Goal: Book appointment/travel/reservation

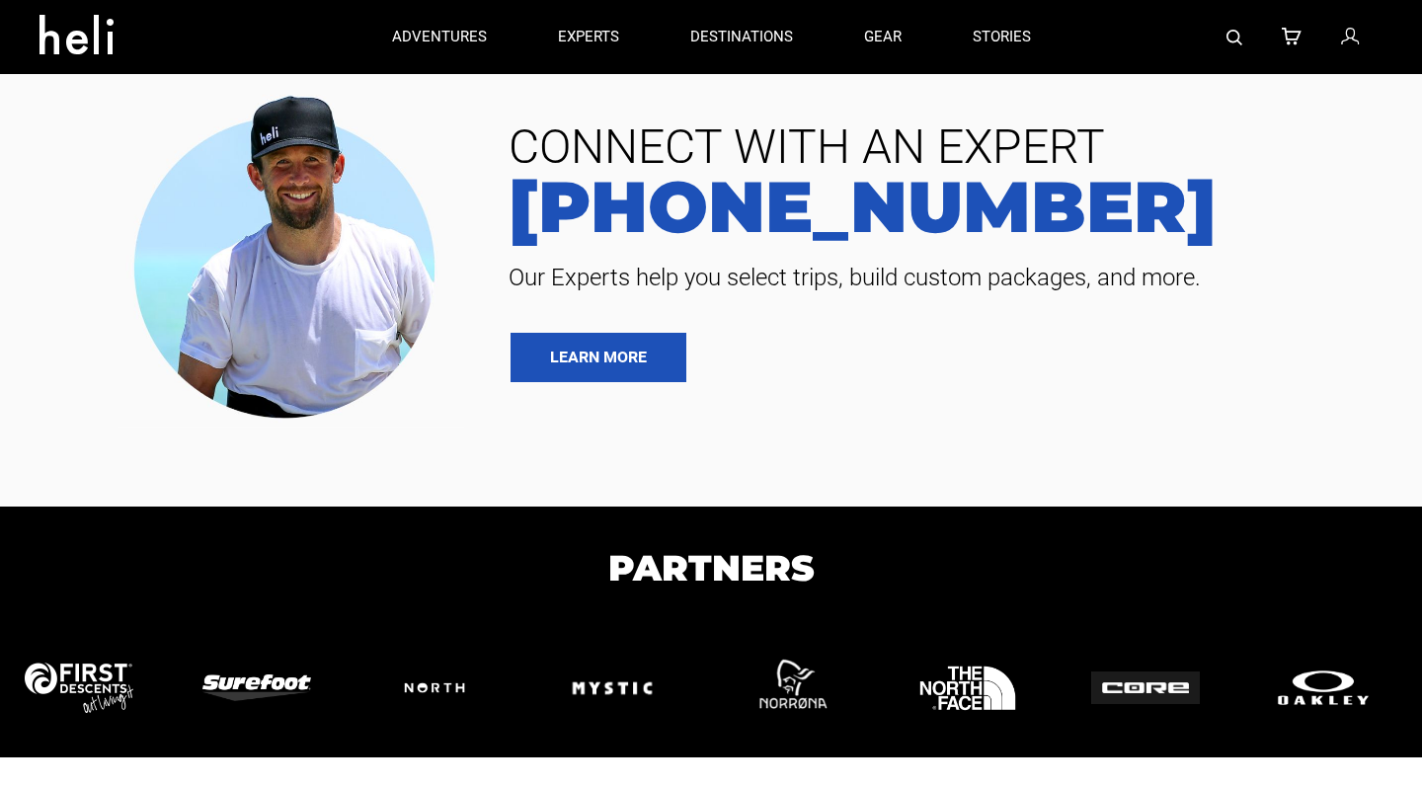
type input "Surf"
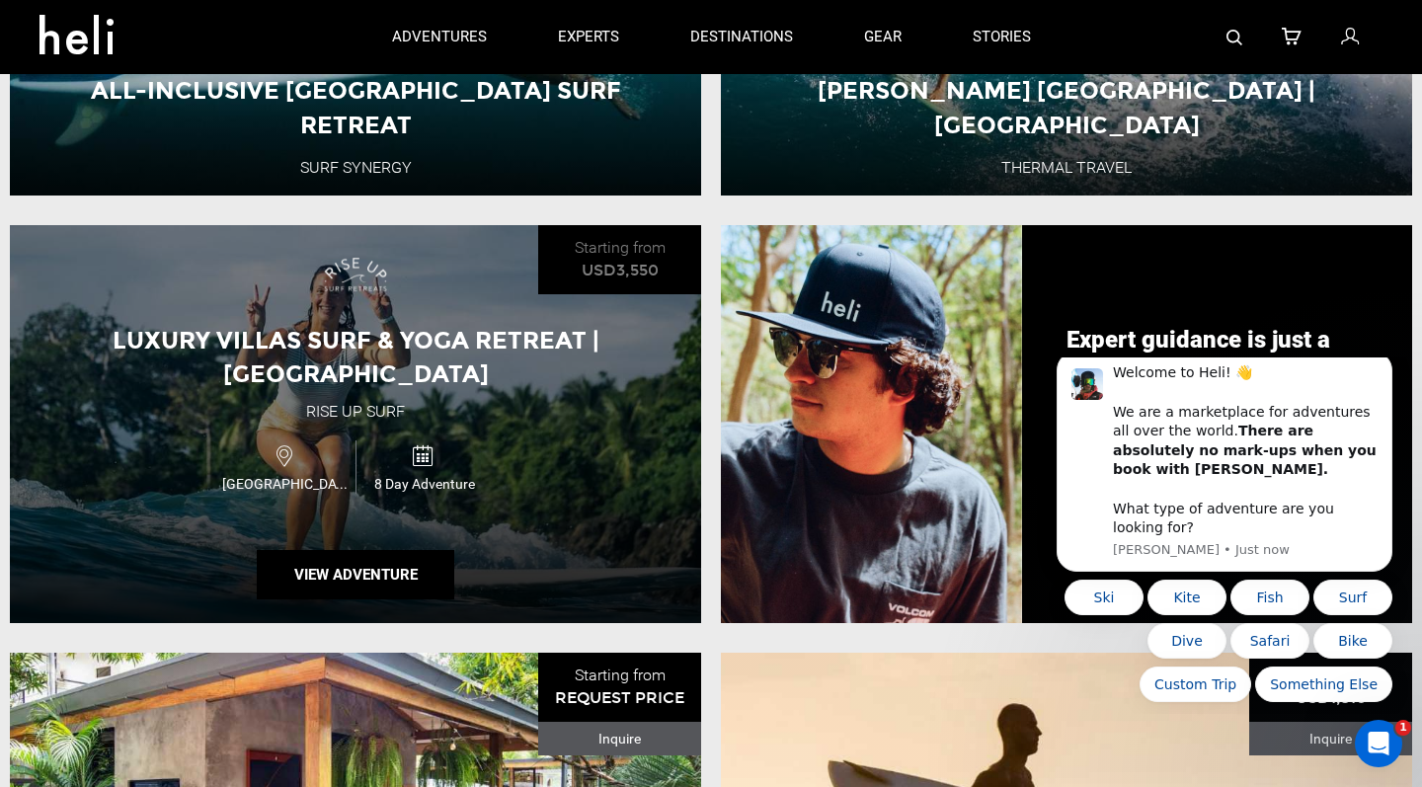
scroll to position [1366, 0]
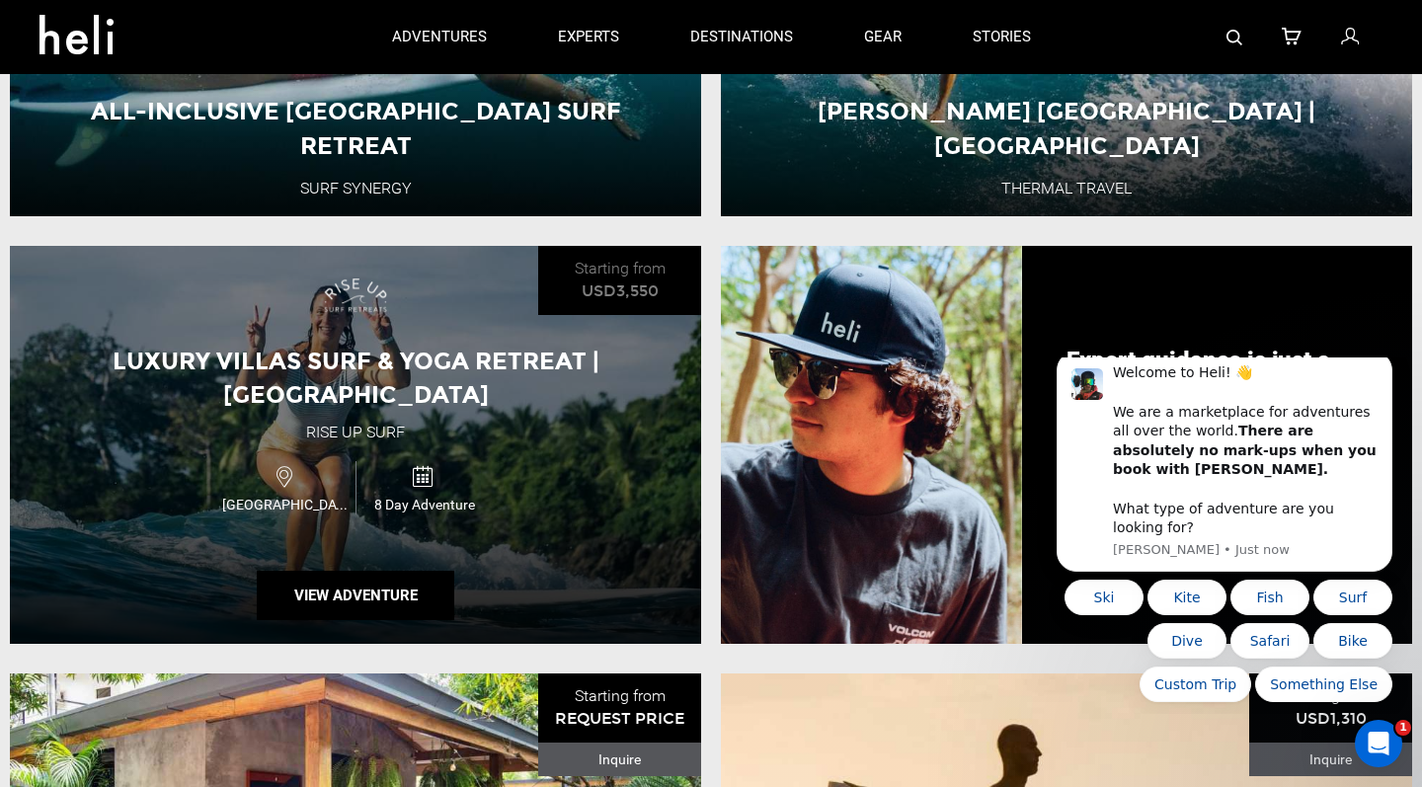
click at [565, 323] on div "Luxury Villas Surf & Yoga Retreat | [GEOGRAPHIC_DATA] Rise Up Surf [GEOGRAPHIC_…" at bounding box center [355, 445] width 691 height 398
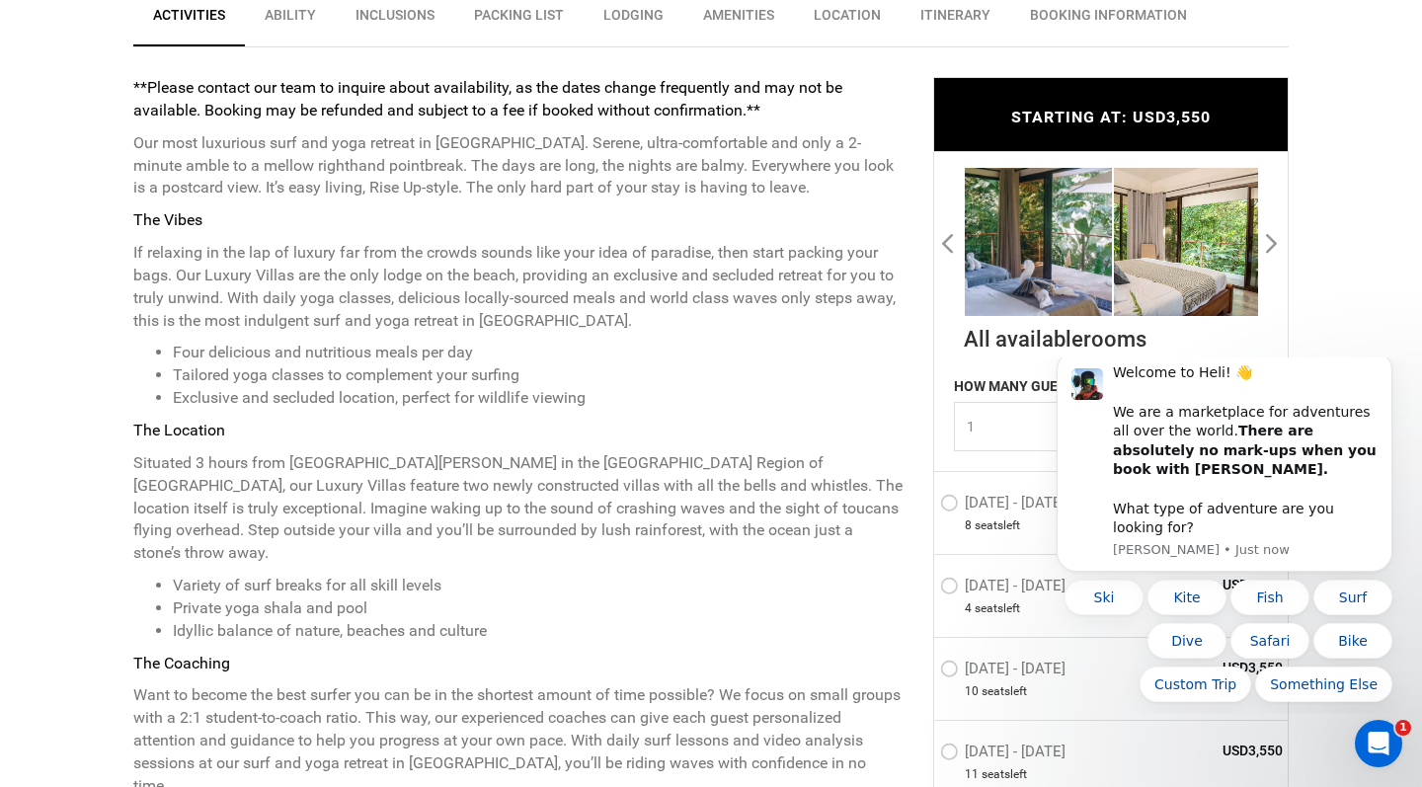
scroll to position [813, 0]
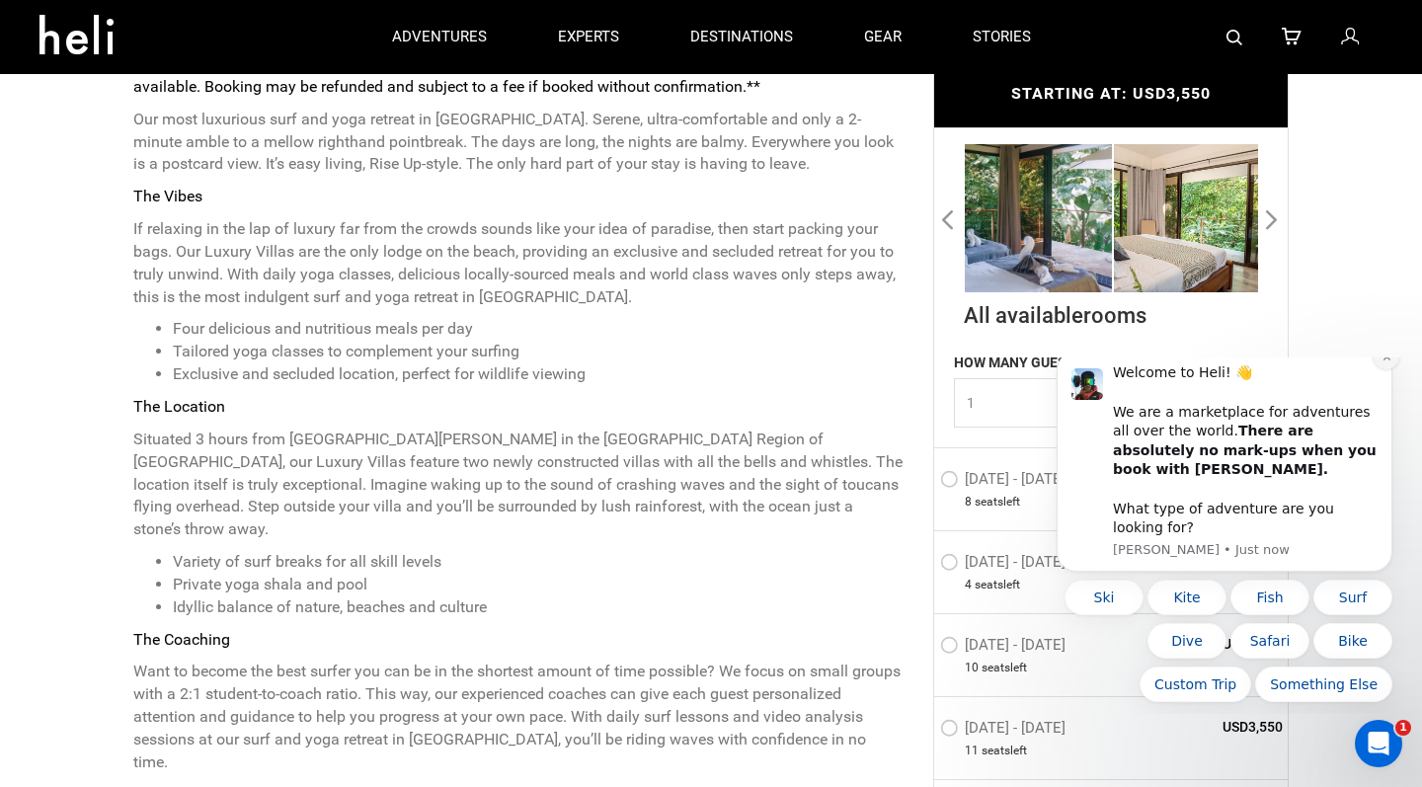
click at [1394, 369] on button "Dismiss notification" at bounding box center [1387, 357] width 26 height 26
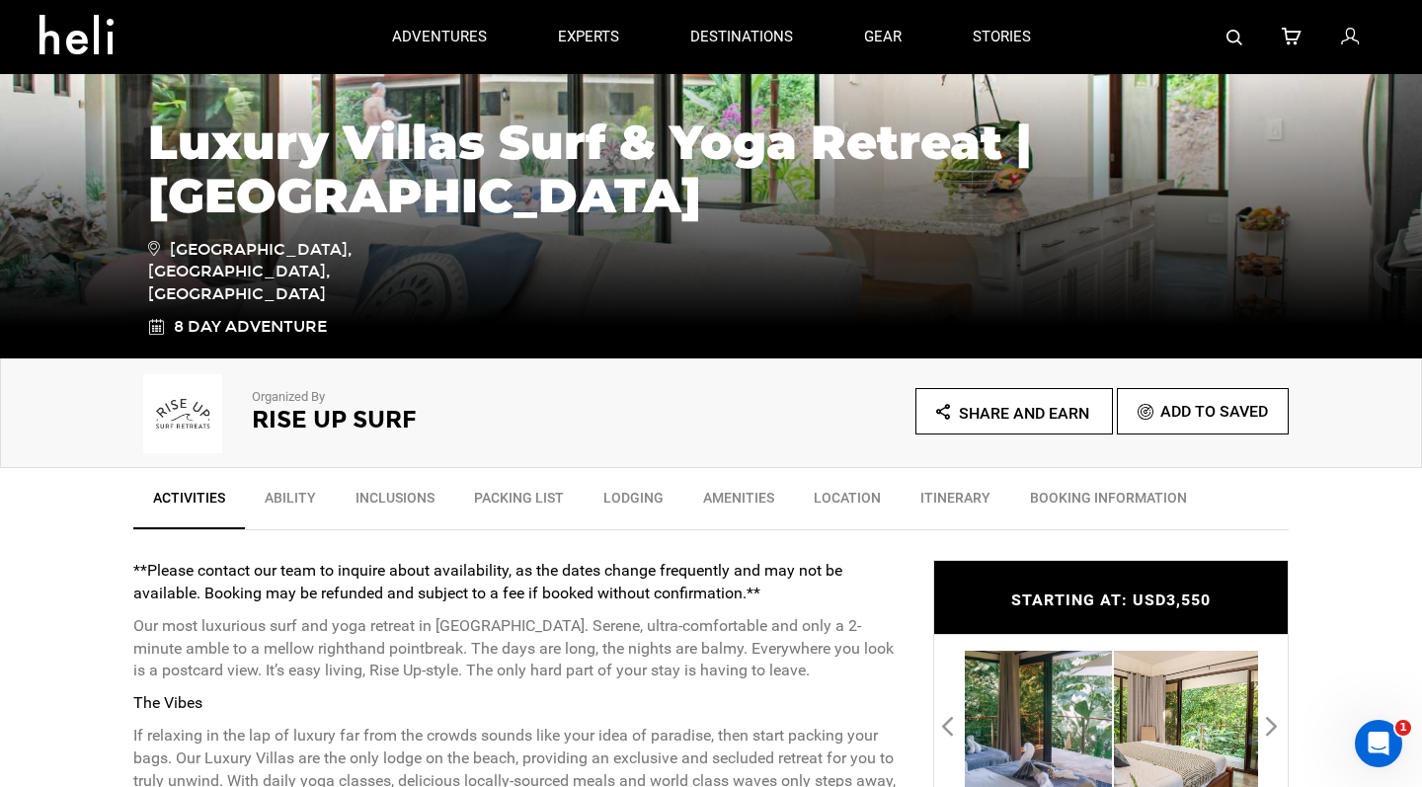
scroll to position [227, 0]
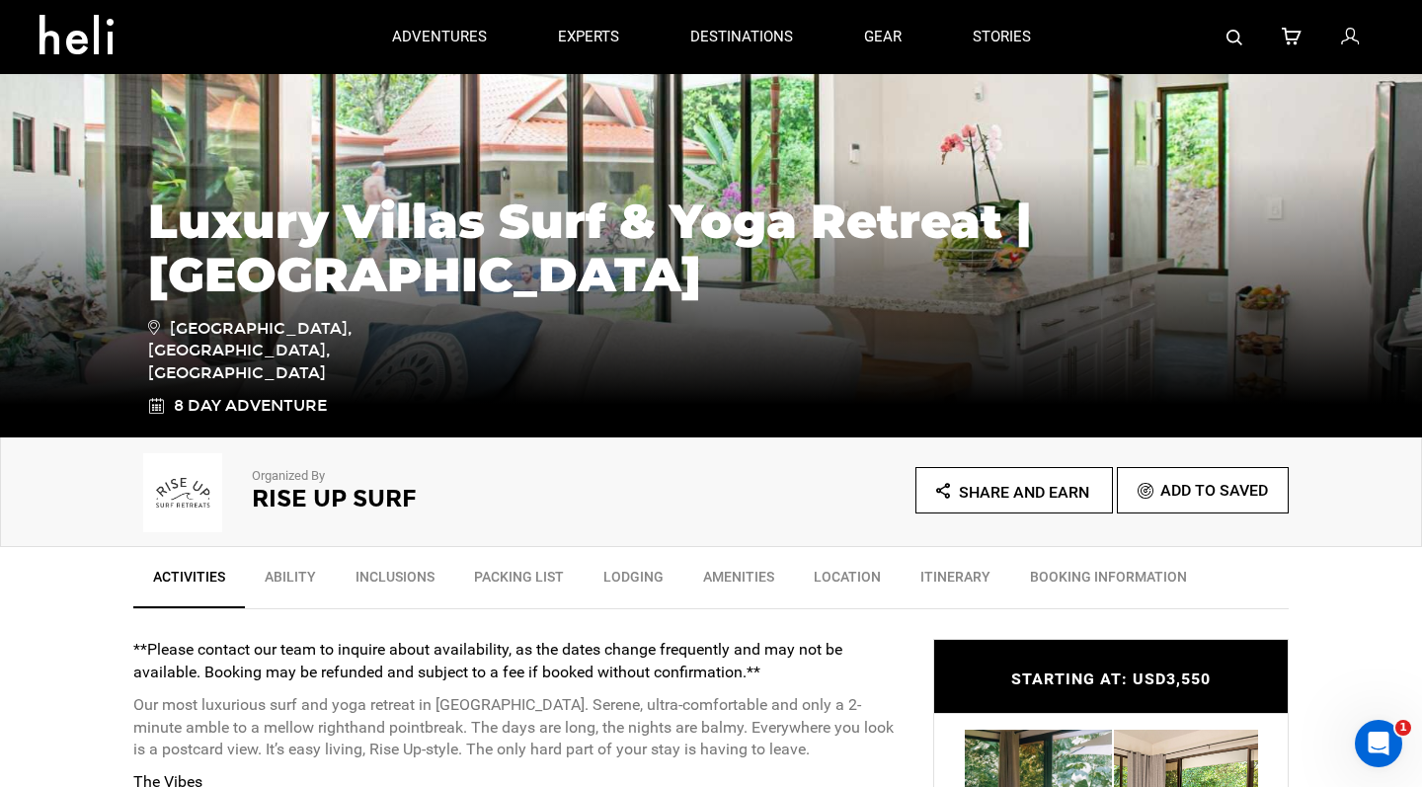
type input "Surf"
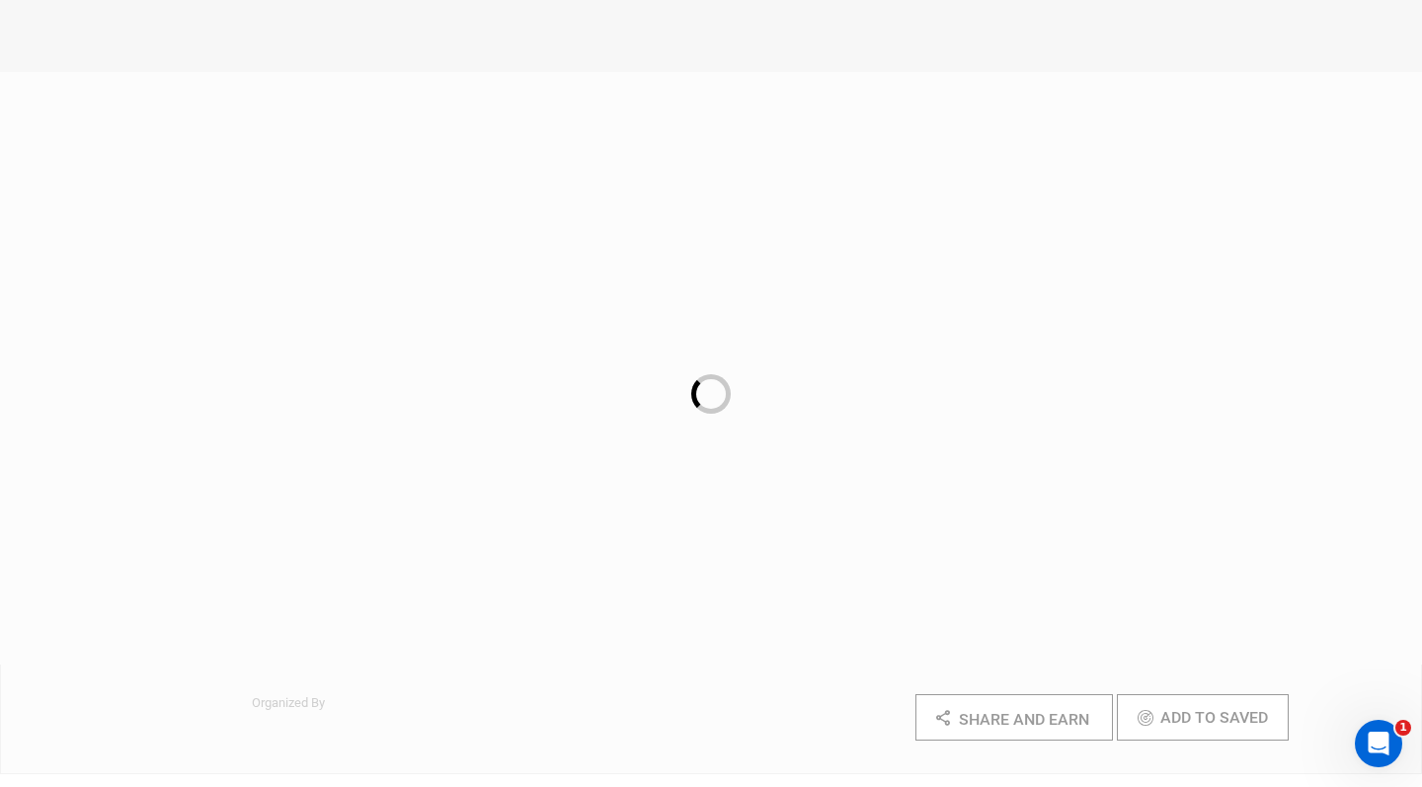
scroll to position [227, 0]
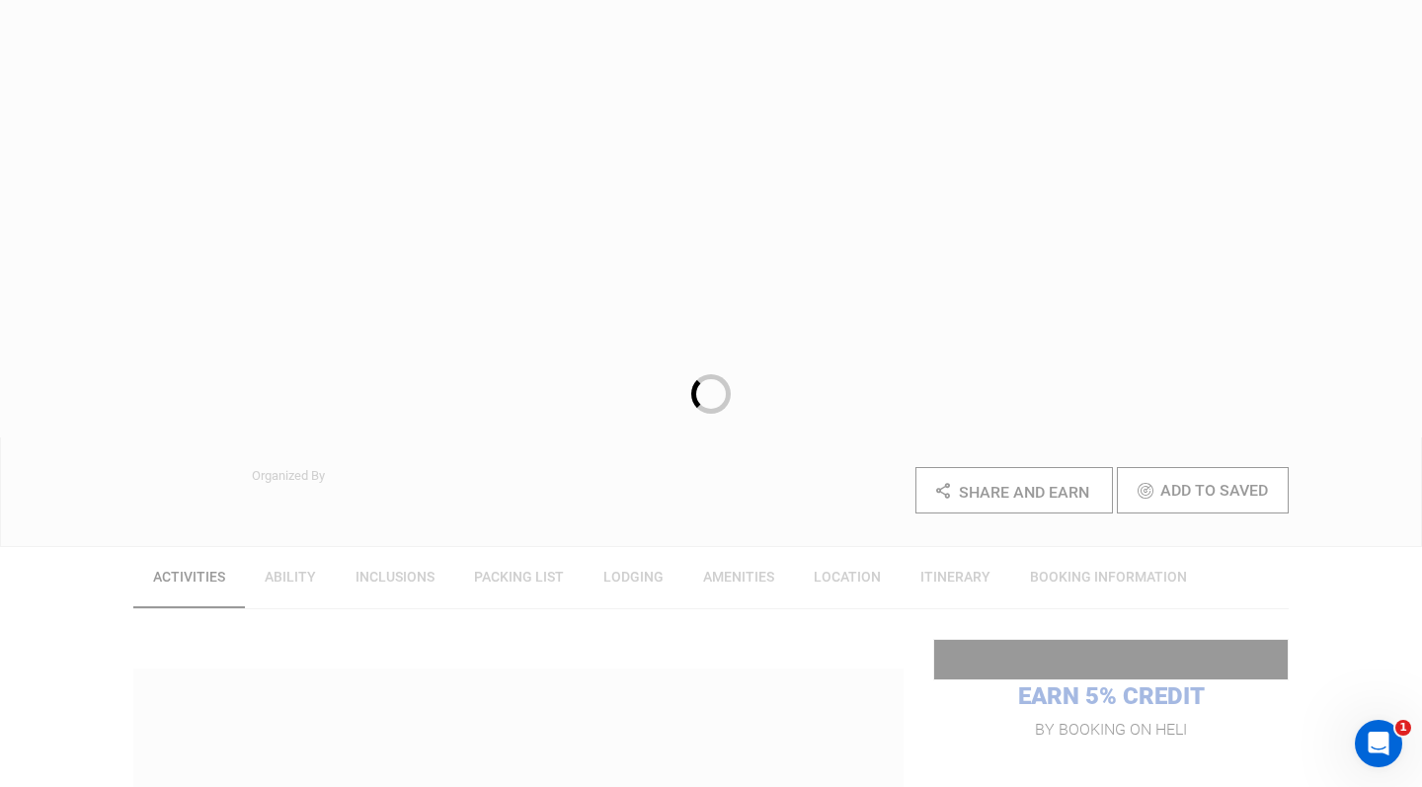
type input "Surf"
